Goal: Task Accomplishment & Management: Manage account settings

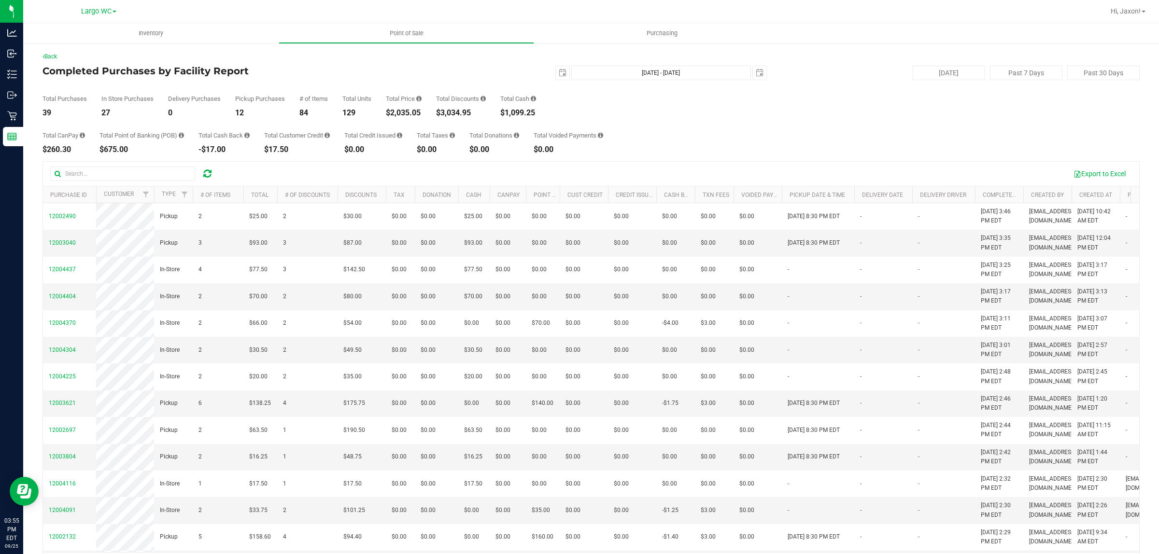
drag, startPoint x: 741, startPoint y: 129, endPoint x: 744, endPoint y: 124, distance: 6.1
click at [743, 127] on div "Total CanPay $260.30 Total Point of Banking (POB) $675.00 Total Cash Back -$17.…" at bounding box center [591, 135] width 1097 height 37
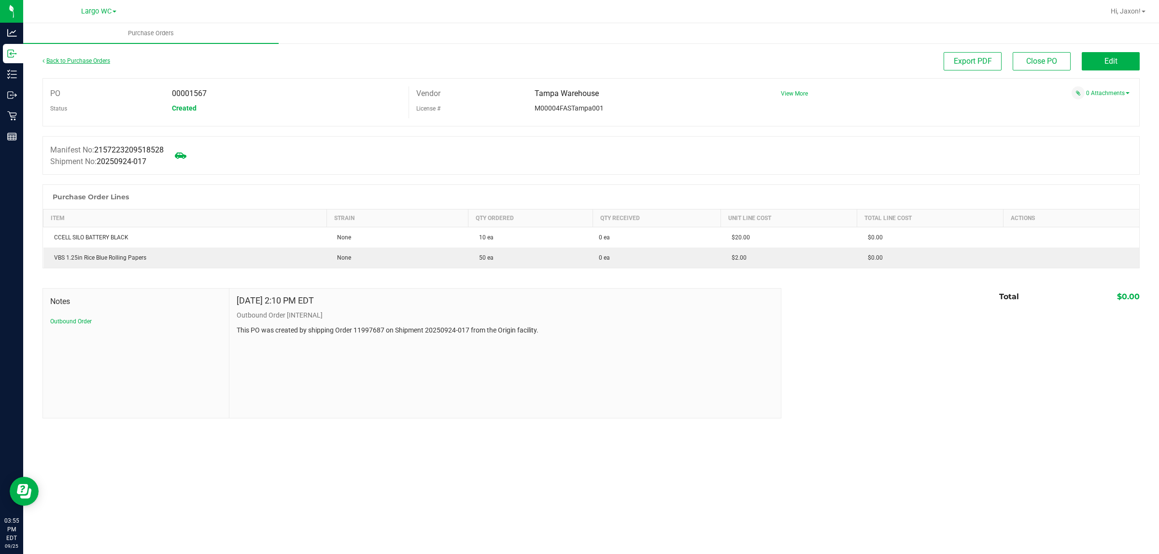
click at [104, 59] on link "Back to Purchase Orders" at bounding box center [77, 60] width 68 height 7
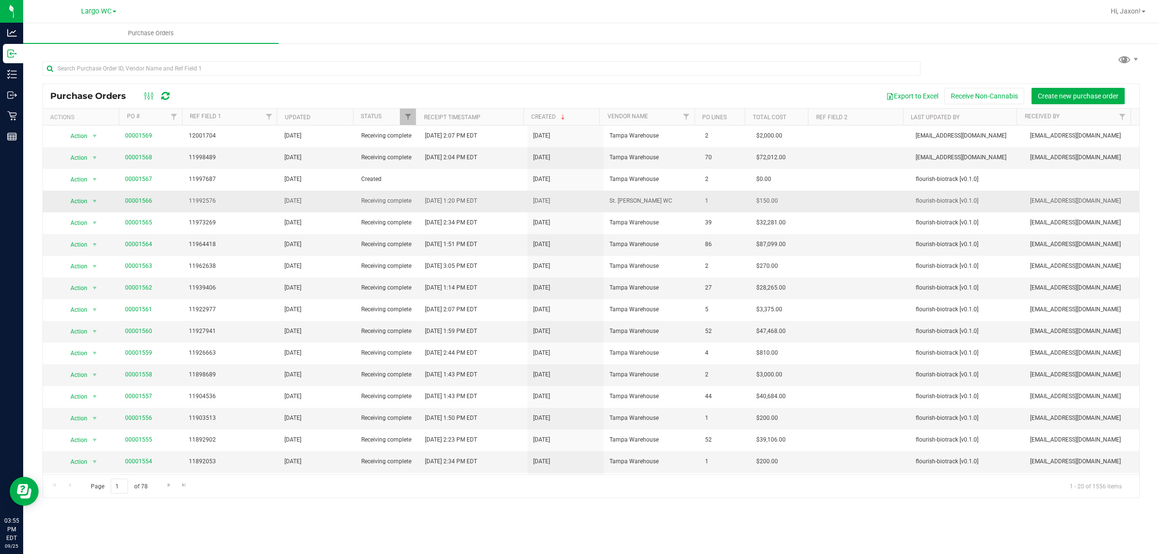
click at [132, 191] on td "00001566" at bounding box center [151, 202] width 64 height 22
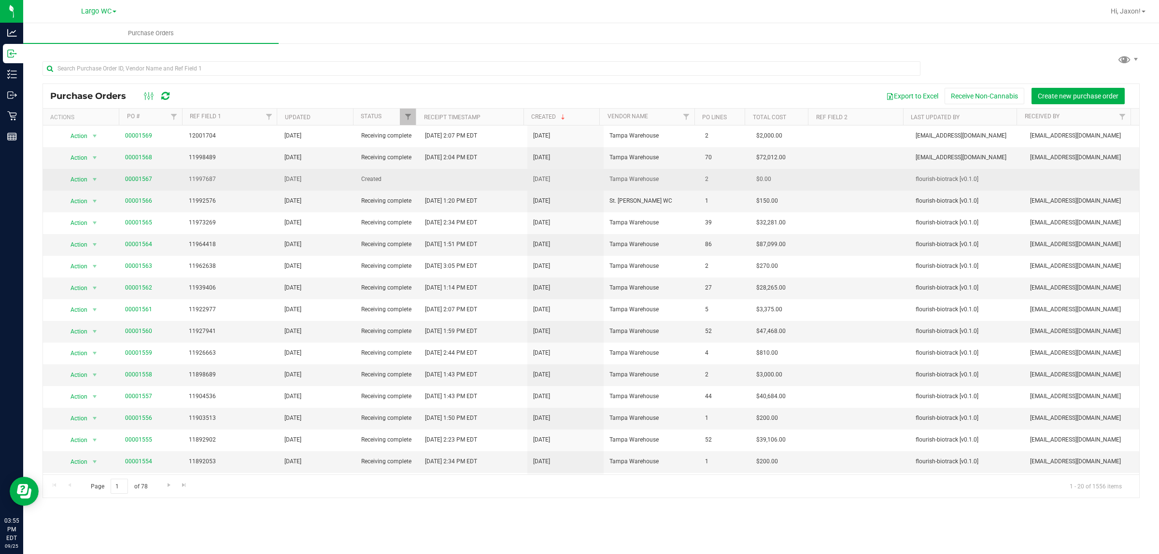
click at [136, 184] on span "00001567" at bounding box center [138, 179] width 27 height 9
click at [137, 180] on link "00001567" at bounding box center [138, 179] width 27 height 7
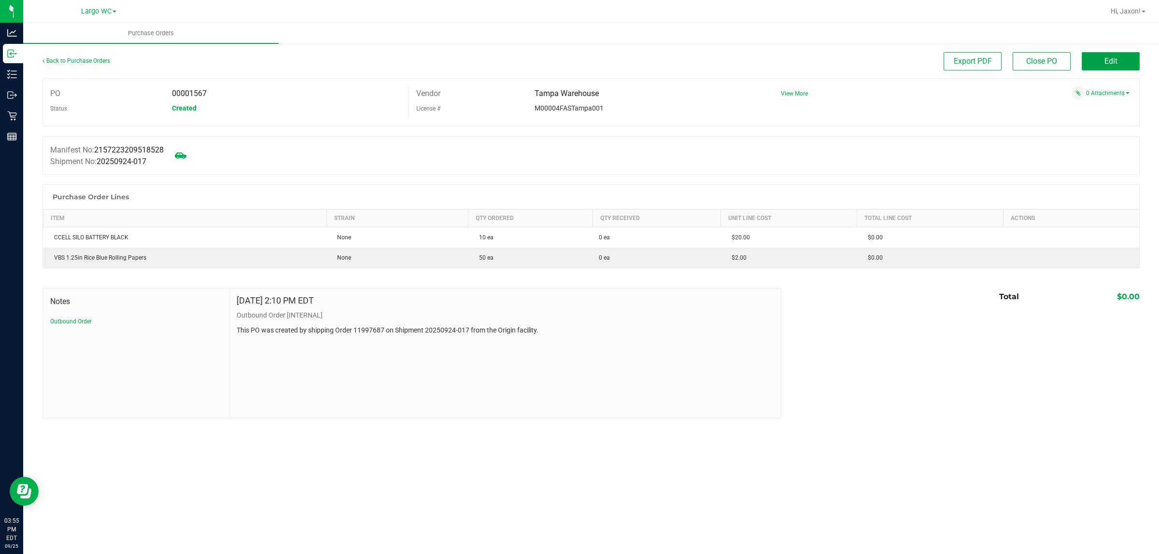
click at [1114, 62] on span "Edit" at bounding box center [1111, 61] width 13 height 9
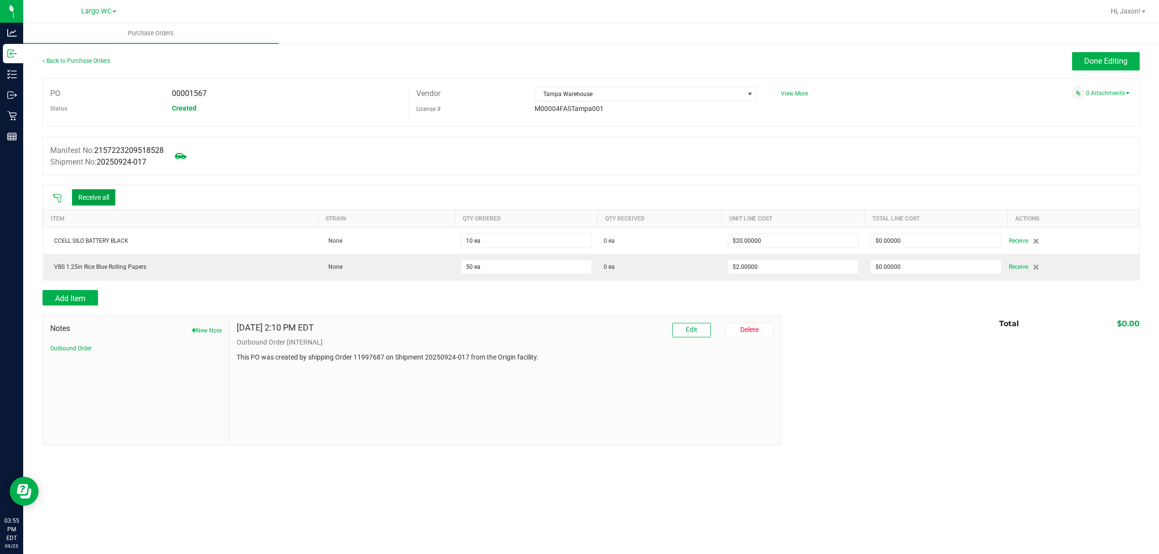
click at [100, 199] on button "Receive all" at bounding box center [93, 197] width 43 height 16
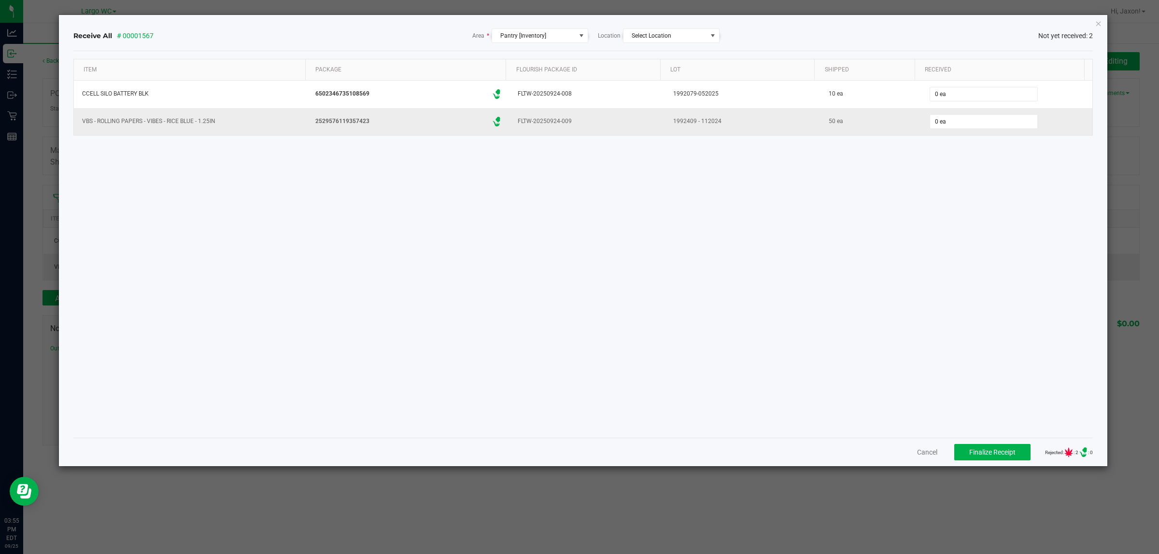
click at [951, 109] on td "0 ea" at bounding box center [1007, 121] width 171 height 27
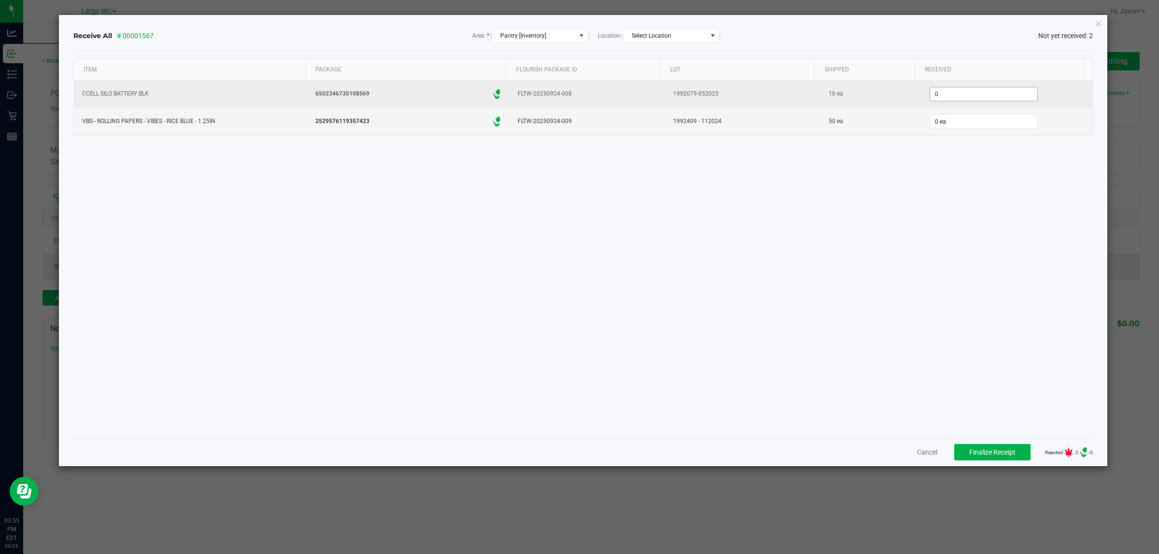
click at [943, 93] on input "0" at bounding box center [983, 94] width 107 height 14
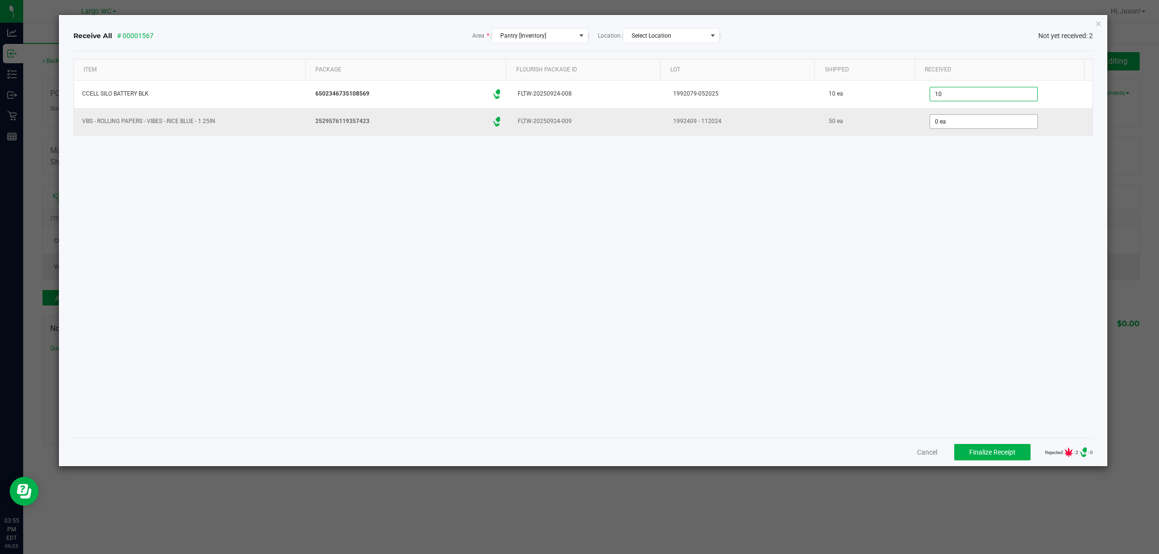
type input "10 ea"
click at [947, 119] on input "0" at bounding box center [983, 122] width 107 height 14
type input "50 ea"
click at [967, 269] on div "Item Package Flourish Package ID Lot Shipped Received CCELL SILO BATTERY BLK 65…" at bounding box center [583, 244] width 1020 height 371
click at [981, 453] on span "Finalize Receipt" at bounding box center [992, 453] width 46 height 8
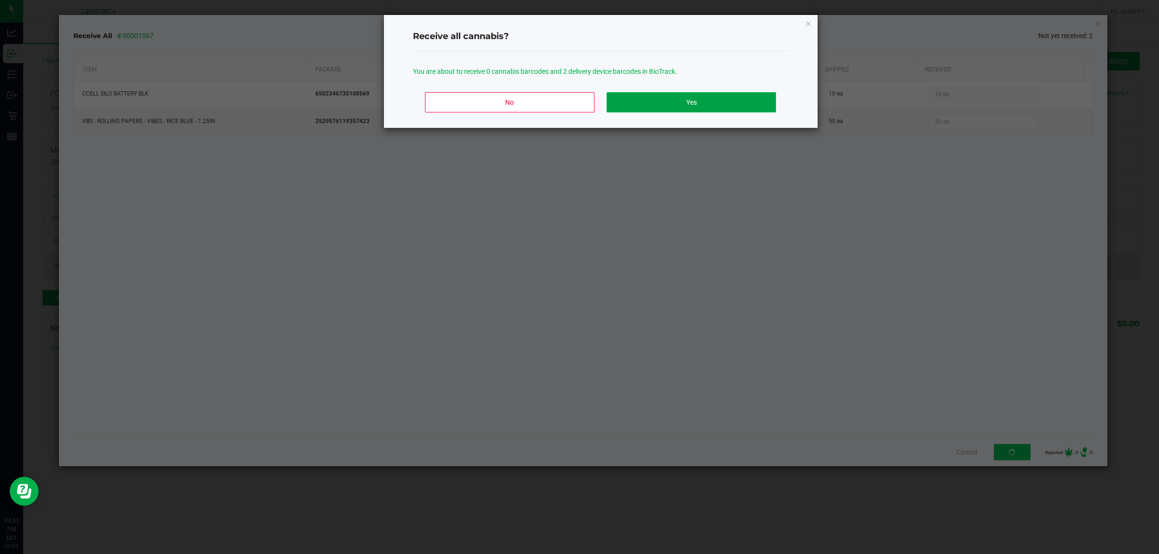
click at [688, 92] on button "Yes" at bounding box center [691, 102] width 169 height 20
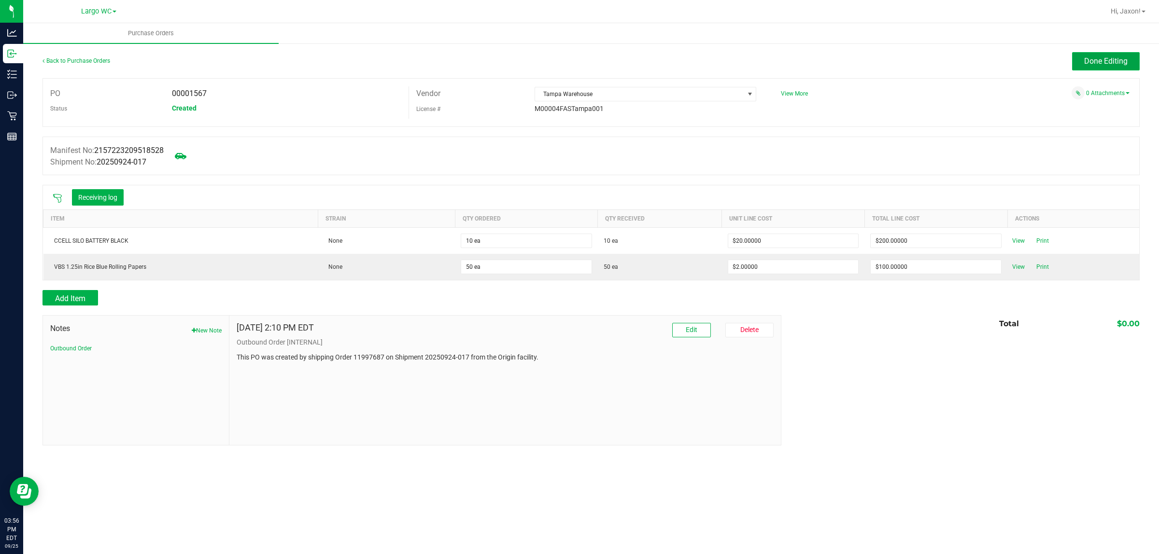
click at [1134, 56] on button "Done Editing" at bounding box center [1106, 61] width 68 height 18
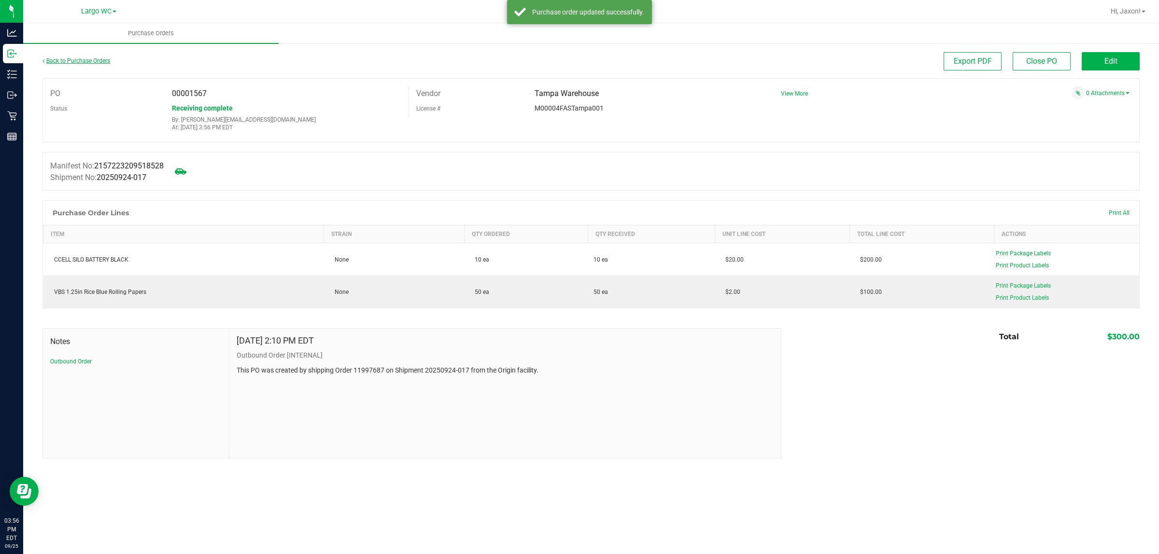
click at [92, 61] on link "Back to Purchase Orders" at bounding box center [77, 60] width 68 height 7
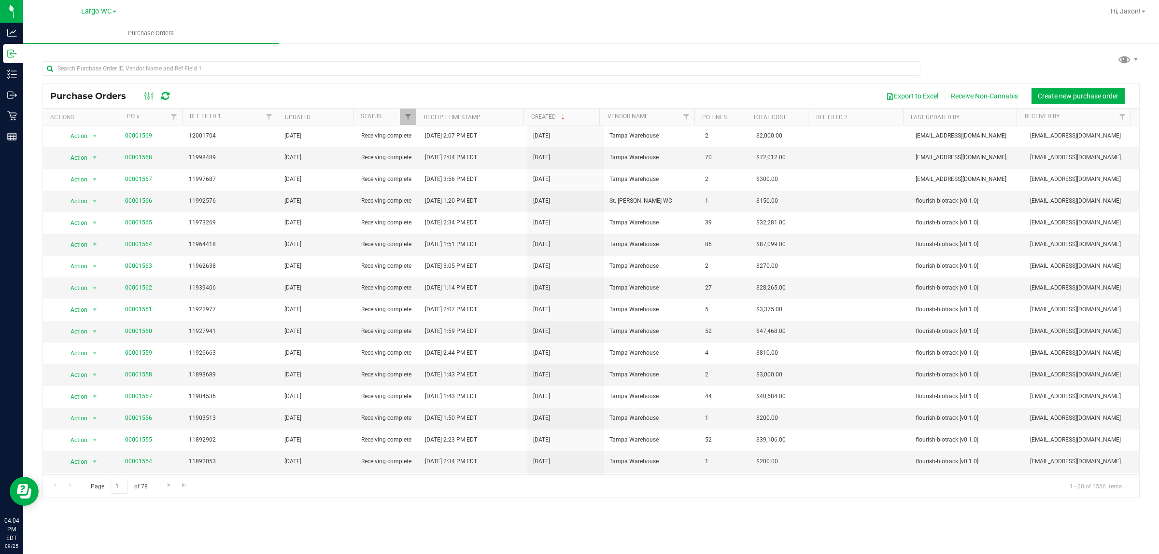
click at [32, 237] on div "Purchase Orders Export to Excel Receive Non-Cannabis Create new purchase order …" at bounding box center [591, 276] width 1136 height 466
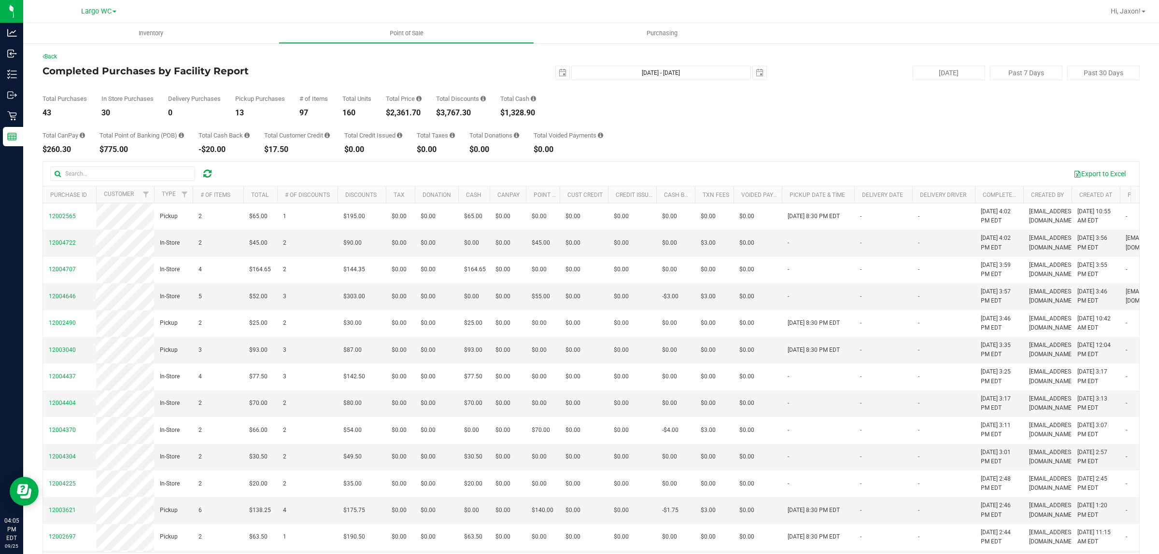
drag, startPoint x: 389, startPoint y: 112, endPoint x: 457, endPoint y: 102, distance: 69.3
click at [447, 107] on div "Total Purchases 43 In Store Purchases 30 Delivery Purchases 0 Pickup Purchases …" at bounding box center [591, 98] width 1097 height 37
click at [418, 112] on div "$2,361.70" at bounding box center [404, 113] width 36 height 8
drag, startPoint x: 426, startPoint y: 113, endPoint x: 369, endPoint y: 113, distance: 58.0
click at [369, 113] on div "Total Purchases 43 In Store Purchases 30 Delivery Purchases 0 Pickup Purchases …" at bounding box center [591, 98] width 1097 height 37
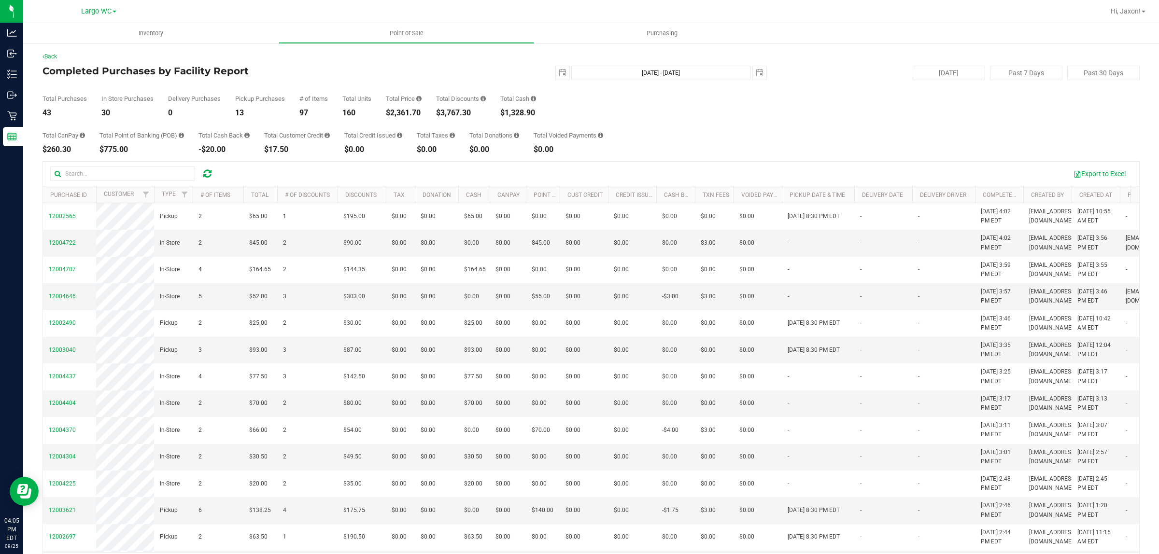
click at [369, 113] on div "160" at bounding box center [356, 113] width 29 height 8
drag, startPoint x: 57, startPoint y: 112, endPoint x: 47, endPoint y: 112, distance: 10.1
click at [47, 112] on div "43" at bounding box center [65, 113] width 44 height 8
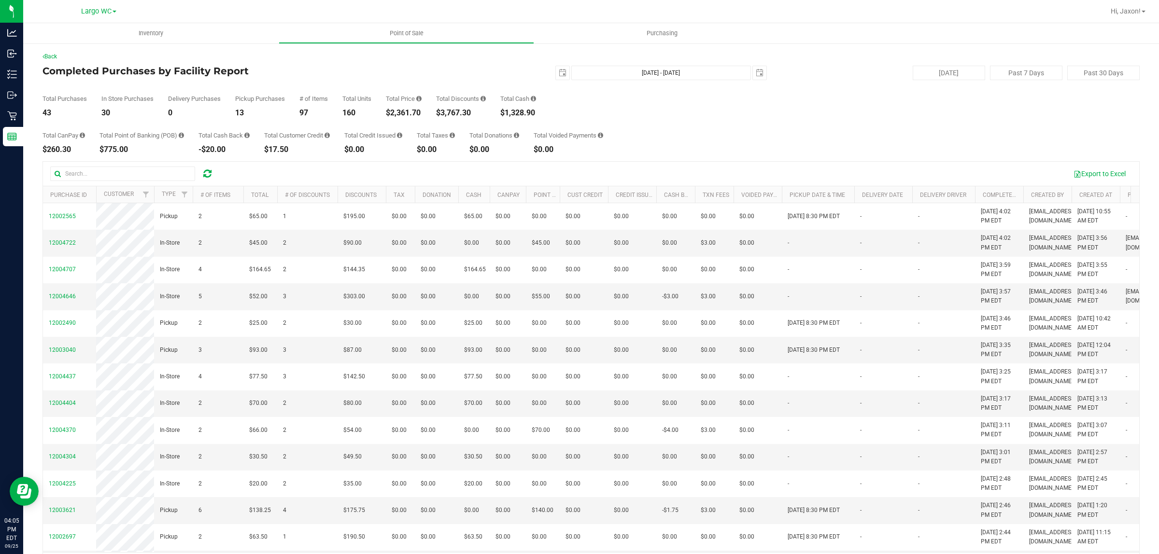
click at [72, 114] on div "43" at bounding box center [65, 113] width 44 height 8
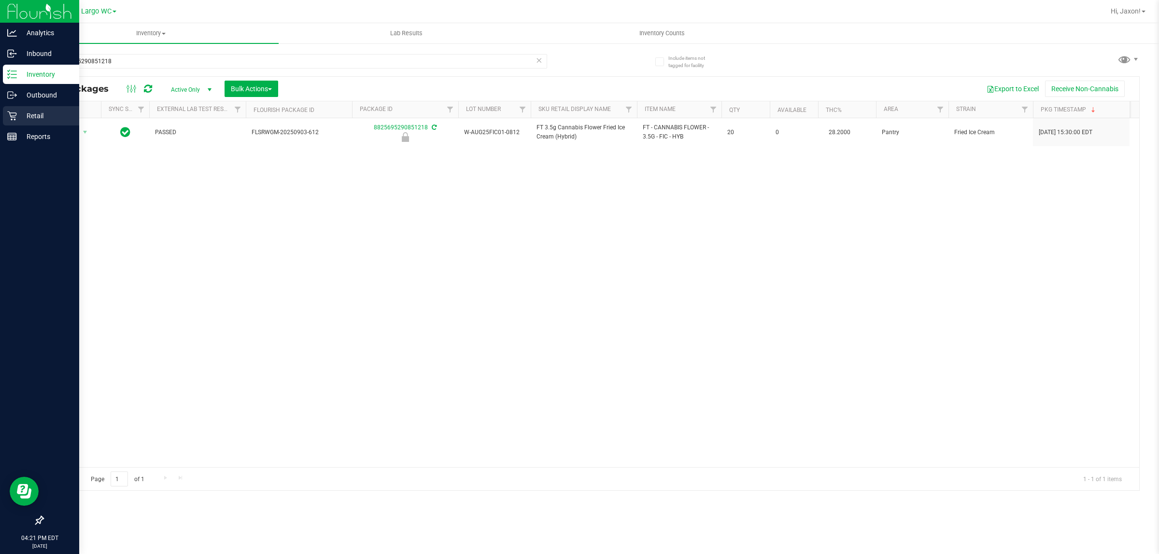
click at [14, 115] on icon at bounding box center [12, 116] width 10 height 10
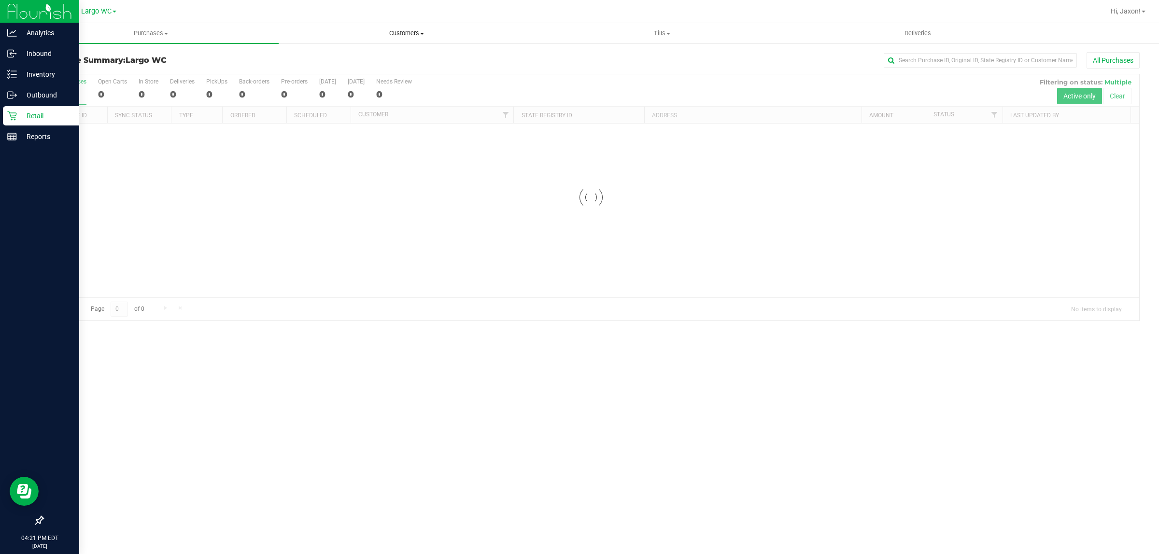
click at [401, 32] on span "Customers" at bounding box center [406, 33] width 255 height 9
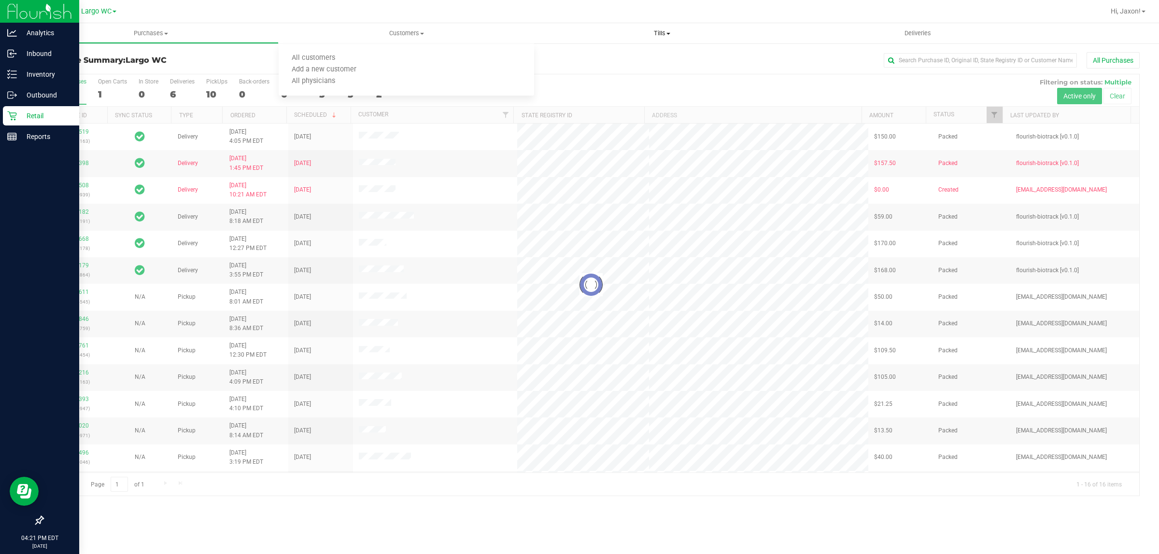
click at [646, 28] on uib-tab-heading "Tills Manage tills Reconcile e-payments" at bounding box center [662, 33] width 255 height 19
click at [573, 60] on span "Manage tills" at bounding box center [566, 58] width 65 height 8
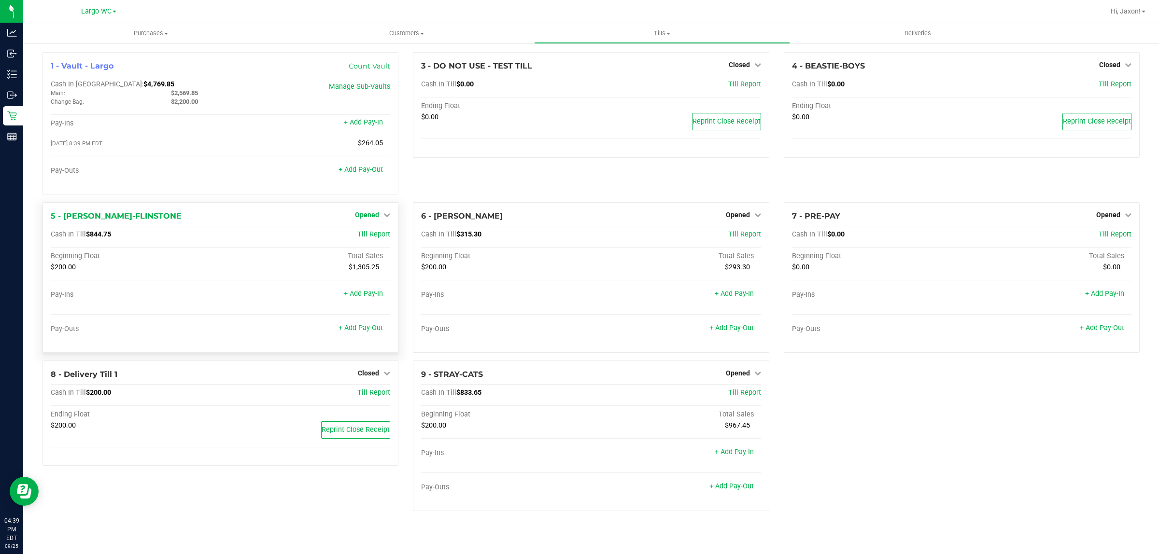
click at [372, 219] on span "Opened" at bounding box center [367, 215] width 24 height 8
click at [382, 234] on link "Close Till" at bounding box center [368, 235] width 26 height 8
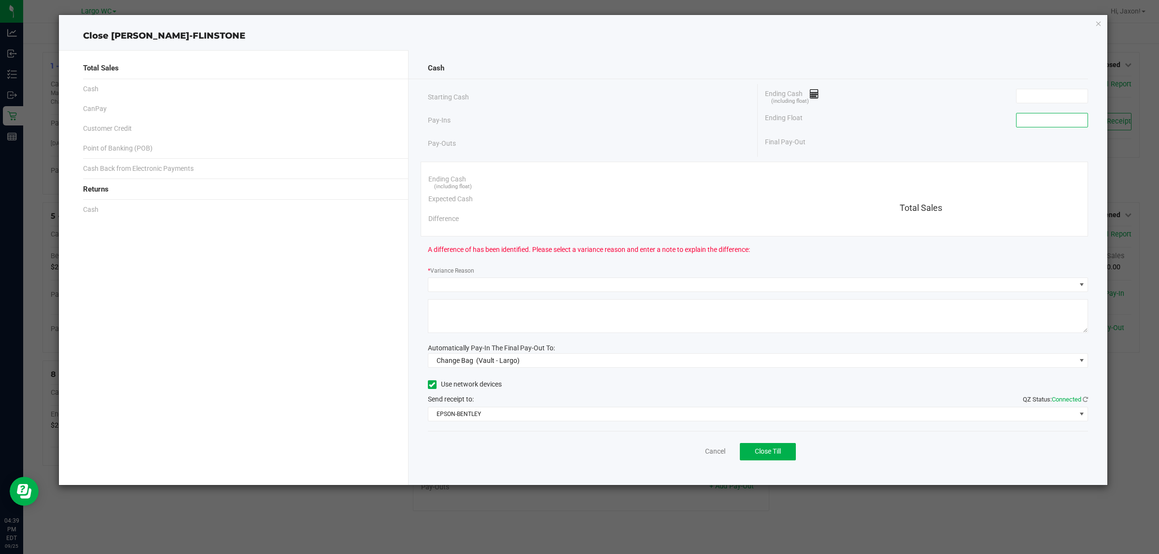
click at [1062, 127] on input at bounding box center [1052, 121] width 71 height 14
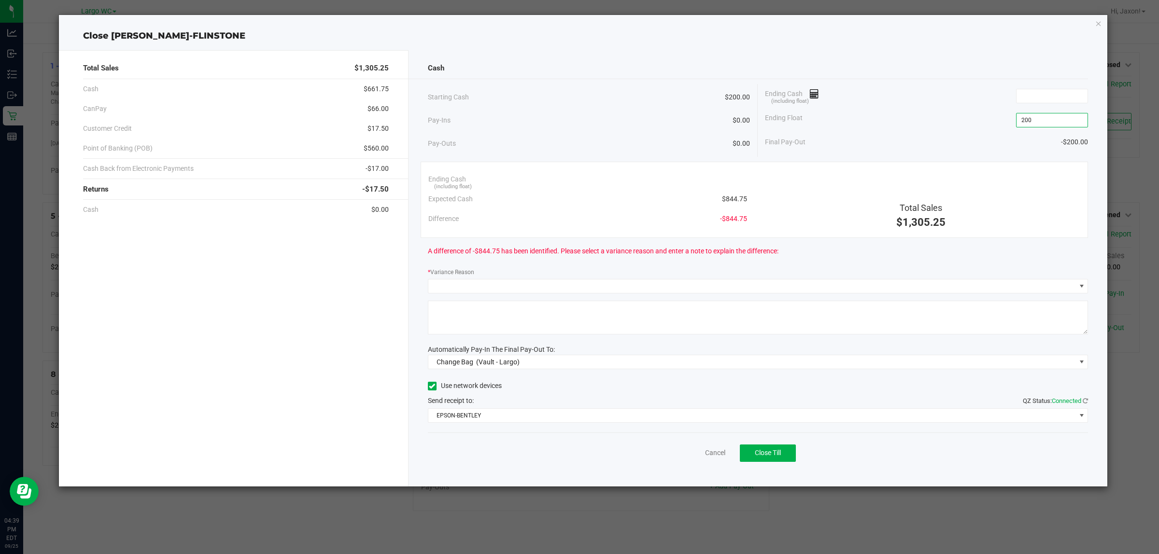
type input "$200.00"
click at [947, 135] on div "Final Pay-Out -$200.00" at bounding box center [926, 142] width 323 height 20
click at [371, 306] on div "Total Sales $1,305.25 Cash $661.75 CanPay $66.00 Customer Credit $17.50 Point o…" at bounding box center [234, 268] width 350 height 437
click at [1056, 96] on input at bounding box center [1052, 96] width 71 height 14
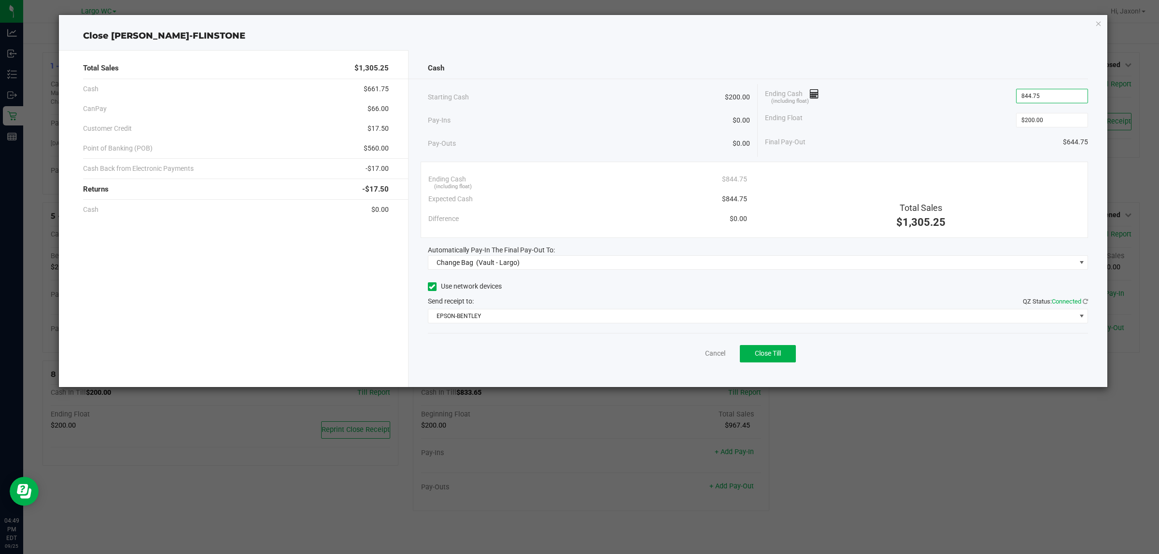
click at [941, 129] on div "Ending Float $200.00" at bounding box center [926, 120] width 323 height 24
type input "$844.75"
click at [774, 267] on span "Change Bag (Vault - Largo)" at bounding box center [752, 263] width 648 height 14
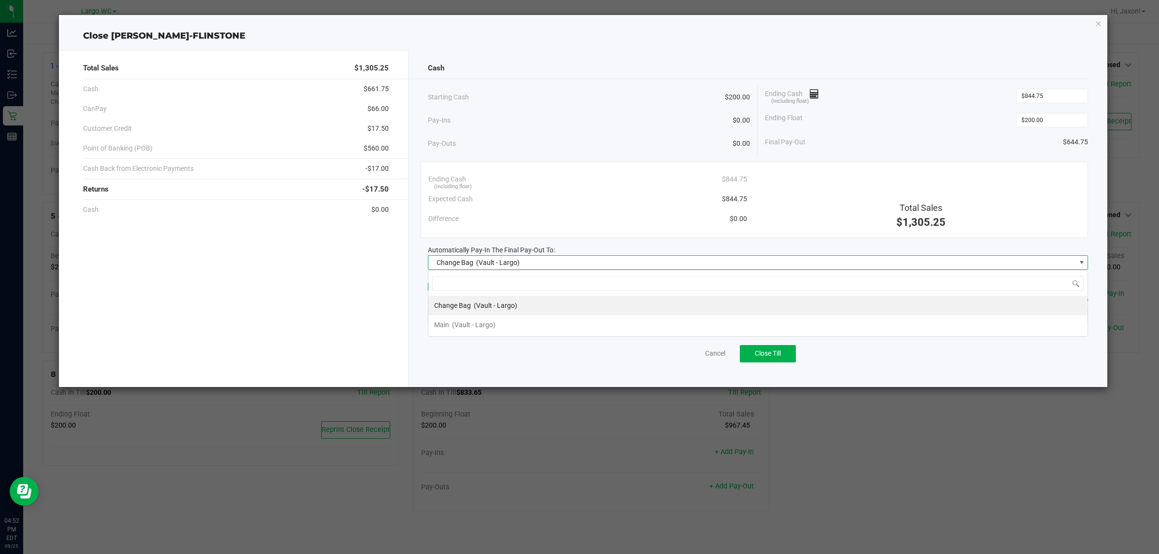
scroll to position [15, 660]
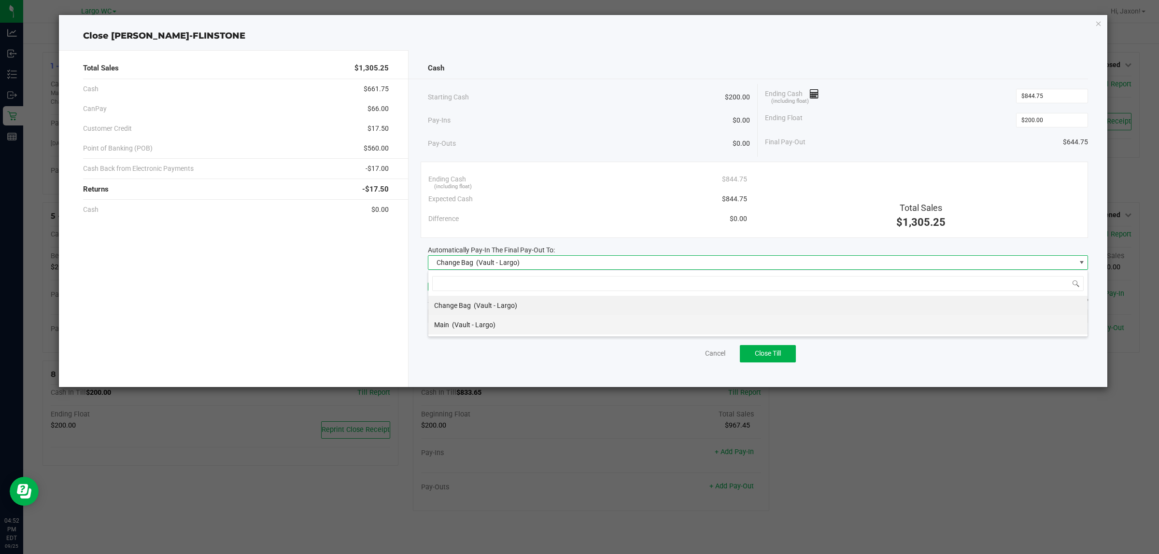
click at [492, 325] on span "(Vault - Largo)" at bounding box center [473, 325] width 43 height 8
click at [518, 323] on span "EPSON-BENTLEY" at bounding box center [752, 317] width 648 height 14
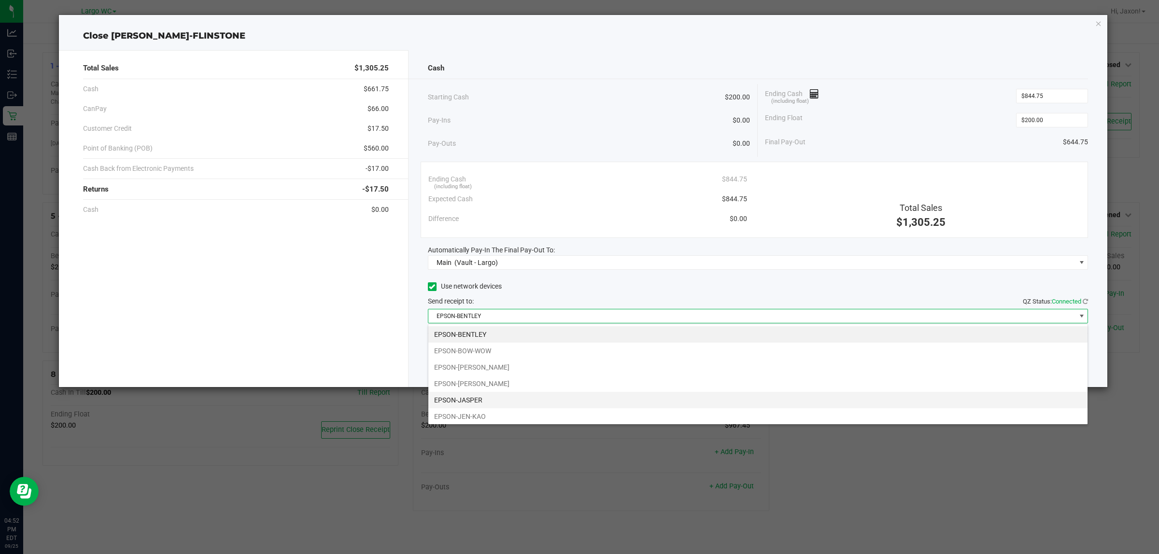
click at [478, 403] on li "EPSON-JASPER" at bounding box center [757, 400] width 659 height 16
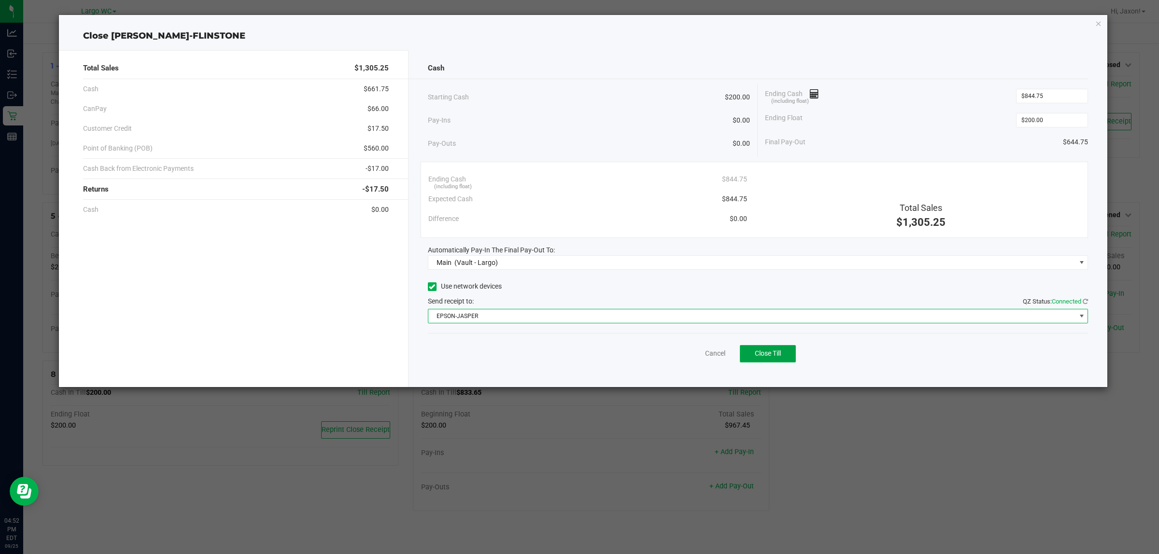
click at [783, 354] on button "Close Till" at bounding box center [768, 353] width 56 height 17
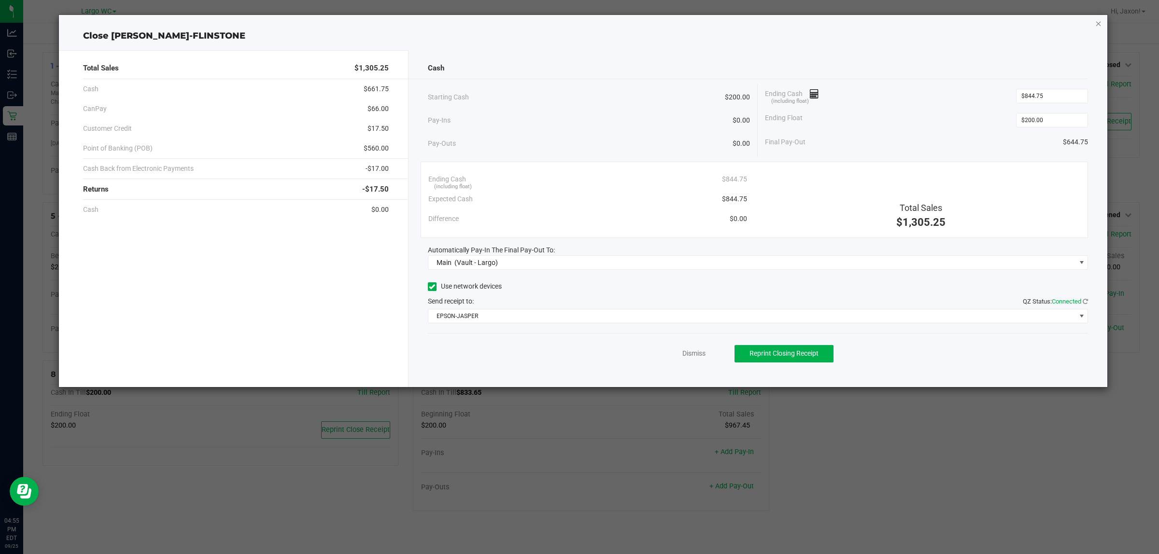
click at [1097, 23] on icon "button" at bounding box center [1098, 23] width 7 height 12
